Goal: Register for event/course

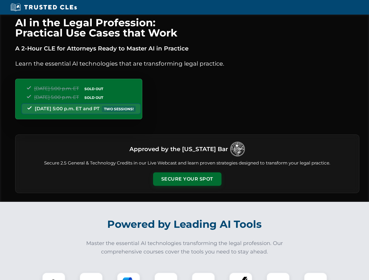
click at [187, 179] on button "Secure Your Spot" at bounding box center [187, 179] width 68 height 13
click at [54, 277] on img at bounding box center [53, 284] width 17 height 17
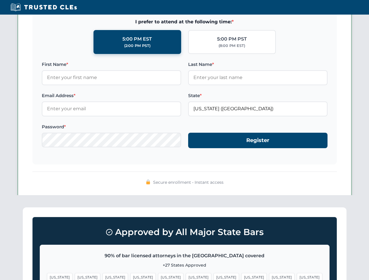
click at [214, 277] on span "[US_STATE]" at bounding box center [226, 277] width 25 height 8
click at [269, 277] on span "[US_STATE]" at bounding box center [281, 277] width 25 height 8
